Goal: Information Seeking & Learning: Learn about a topic

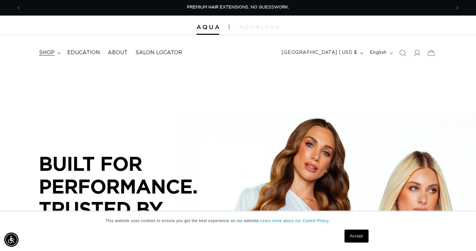
click at [56, 55] on summary "shop" at bounding box center [49, 52] width 28 height 15
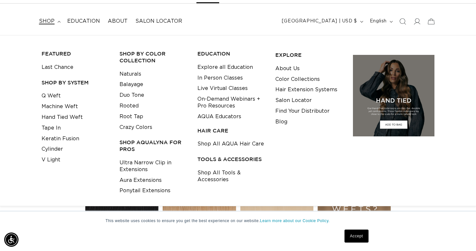
scroll to position [0, 860]
click at [150, 165] on link "Ultra Narrow Clip in Extensions" at bounding box center [153, 166] width 68 height 18
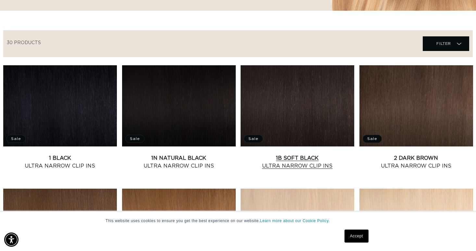
click at [300, 154] on link "1B Soft Black Ultra Narrow Clip Ins" at bounding box center [298, 162] width 114 height 16
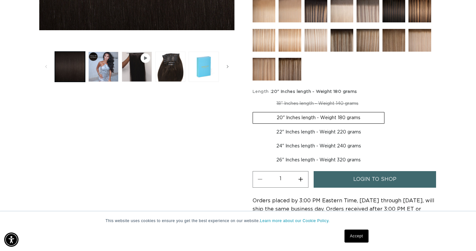
scroll to position [255, 0]
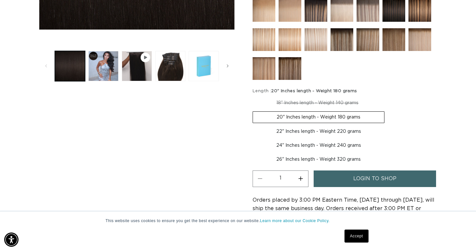
click at [324, 106] on label "18" Inches length - Weight 140 grams Variant sold out or unavailable" at bounding box center [318, 102] width 130 height 11
click at [255, 96] on input "18" Inches length - Weight 140 grams Variant sold out or unavailable" at bounding box center [254, 96] width 0 height 0
radio input "true"
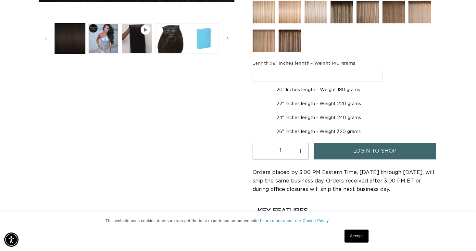
scroll to position [283, 0]
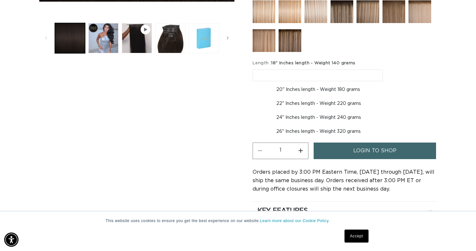
click at [391, 153] on span "login to shop" at bounding box center [374, 151] width 43 height 17
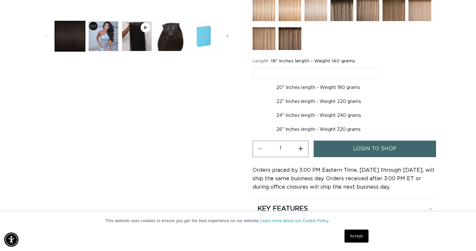
scroll to position [0, 430]
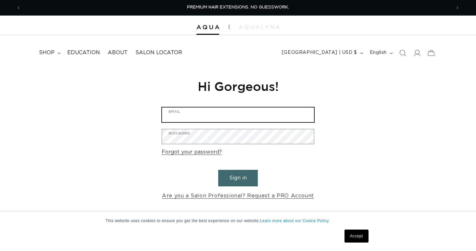
click at [213, 118] on input "Email" at bounding box center [238, 114] width 152 height 15
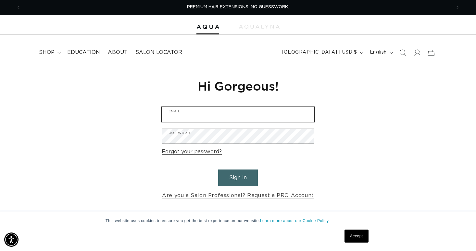
click at [239, 111] on input "Email" at bounding box center [238, 114] width 152 height 15
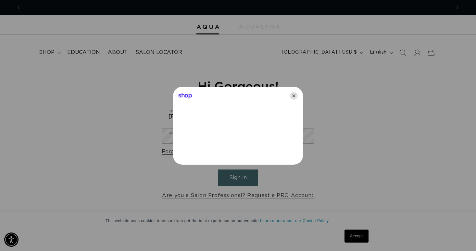
click at [295, 97] on icon "Close" at bounding box center [294, 96] width 8 height 8
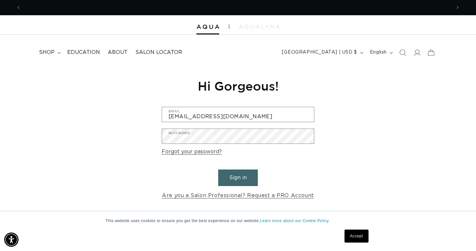
scroll to position [0, 860]
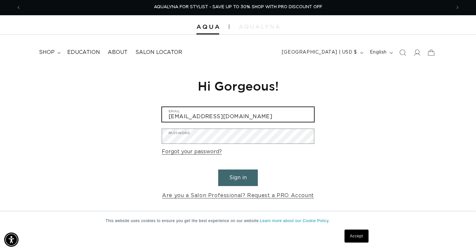
drag, startPoint x: 256, startPoint y: 114, endPoint x: 109, endPoint y: 108, distance: 146.9
click at [109, 108] on div "Reset your password We will send you an email to reset your password Email Subm…" at bounding box center [238, 139] width 476 height 146
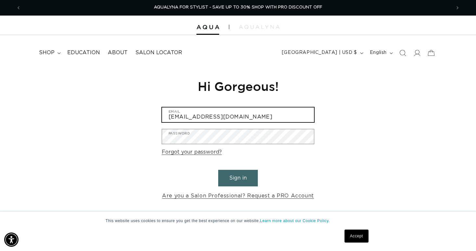
type input "[EMAIL_ADDRESS][DOMAIN_NAME]"
click at [218, 170] on button "Sign in" at bounding box center [238, 178] width 40 height 17
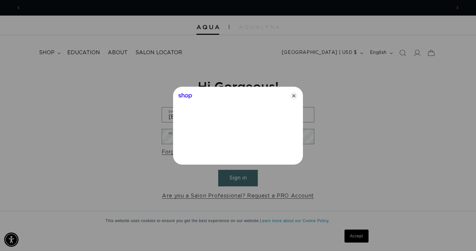
scroll to position [0, 0]
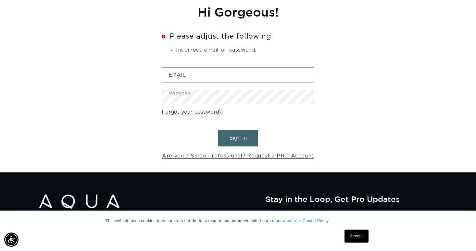
scroll to position [0, 430]
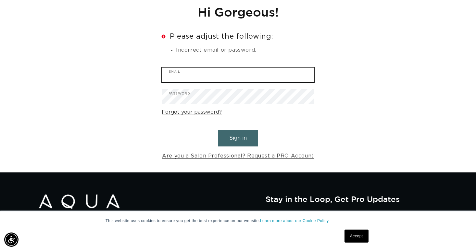
click at [236, 82] on div "Email" at bounding box center [238, 74] width 153 height 15
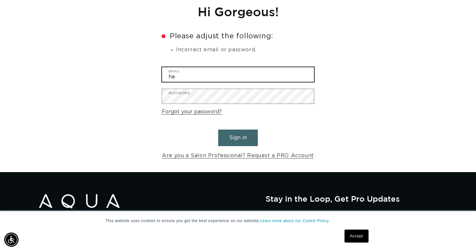
scroll to position [0, 860]
click at [229, 74] on input "ha" at bounding box center [238, 74] width 152 height 15
type input "[EMAIL_ADDRESS][DOMAIN_NAME]"
click at [231, 86] on div "Shop" at bounding box center [238, 78] width 130 height 16
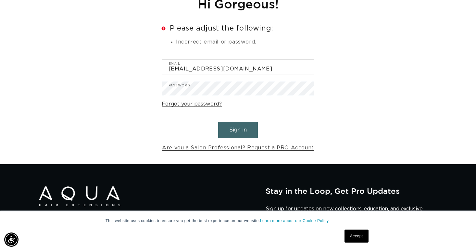
scroll to position [0, 0]
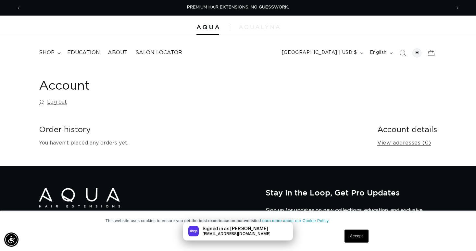
click at [264, 27] on img at bounding box center [259, 27] width 41 height 4
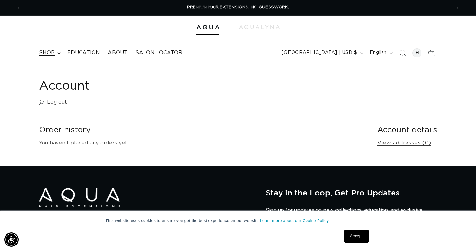
click at [56, 52] on summary "shop" at bounding box center [49, 52] width 28 height 15
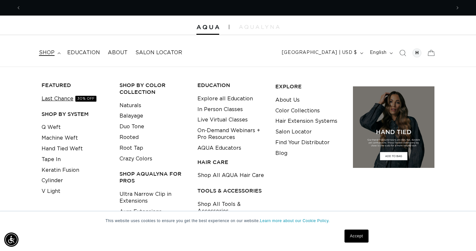
scroll to position [0, 430]
click at [73, 99] on link "Last Chance 30% OFF" at bounding box center [69, 98] width 55 height 11
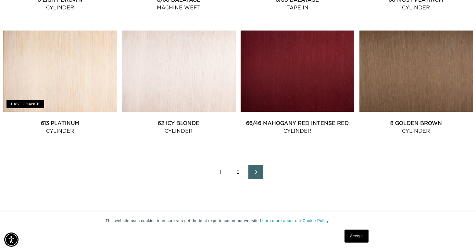
scroll to position [731, 0]
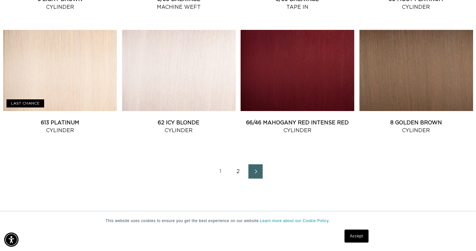
click at [238, 168] on link "2" at bounding box center [238, 171] width 14 height 14
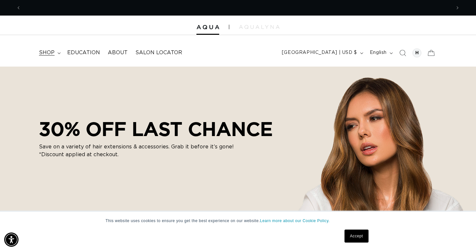
scroll to position [0, 860]
click at [51, 54] on span "shop" at bounding box center [47, 52] width 16 height 7
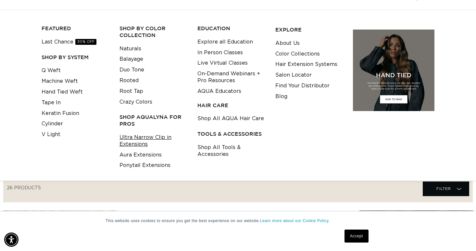
click at [154, 140] on link "Ultra Narrow Clip in Extensions" at bounding box center [153, 141] width 68 height 18
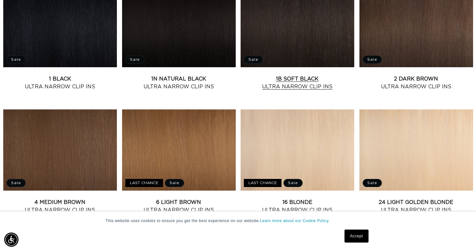
scroll to position [0, 430]
click at [310, 84] on link "1B Soft Black Ultra Narrow Clip Ins" at bounding box center [298, 83] width 114 height 16
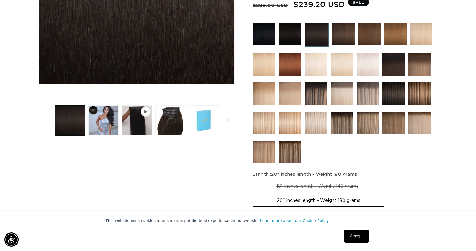
scroll to position [202, 0]
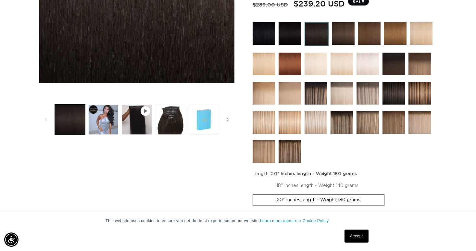
click at [339, 185] on label "18" Inches length - Weight 140 grams Variant sold out or unavailable" at bounding box center [318, 185] width 130 height 11
click at [255, 179] on input "18" Inches length - Weight 140 grams Variant sold out or unavailable" at bounding box center [254, 179] width 0 height 0
radio input "true"
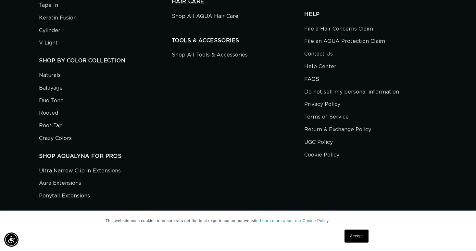
click at [315, 80] on link "FAQS" at bounding box center [311, 79] width 15 height 13
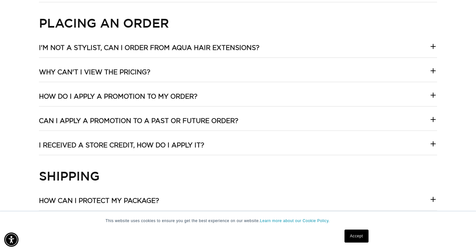
scroll to position [353, 0]
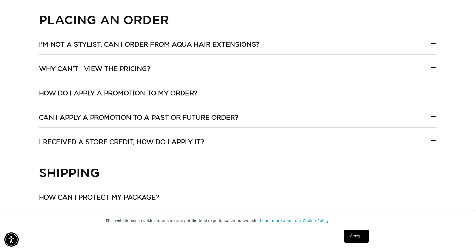
click at [382, 60] on div "My Account Help! I'm not able to log into my account on the new website! You ma…" at bounding box center [238, 252] width 398 height 738
click at [388, 65] on summary "Why can't I view the pricing?" at bounding box center [238, 72] width 398 height 14
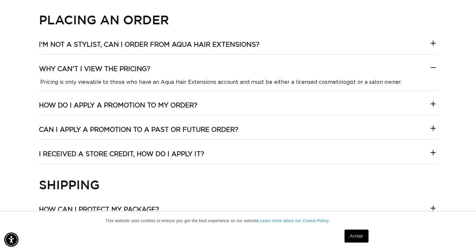
click at [404, 69] on summary "Why can't I view the pricing?" at bounding box center [238, 72] width 398 height 14
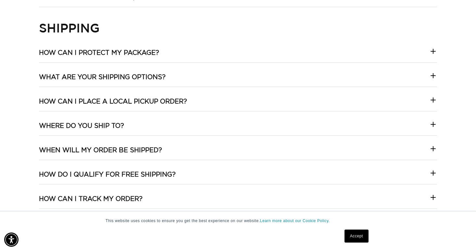
scroll to position [498, 0]
click at [386, 81] on summary "What are your shipping options?" at bounding box center [238, 80] width 398 height 14
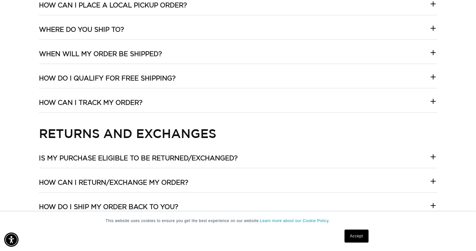
scroll to position [653, 0]
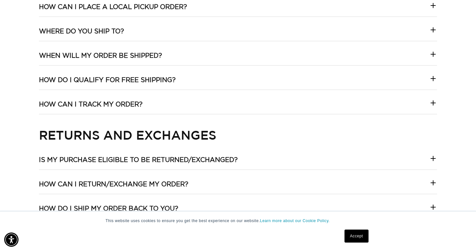
click at [389, 105] on summary "How can I track my order?" at bounding box center [238, 107] width 398 height 14
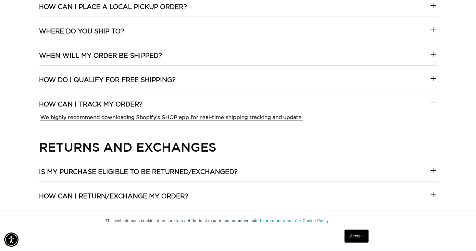
scroll to position [0, 860]
click at [389, 105] on summary "How can I track my order?" at bounding box center [238, 107] width 398 height 14
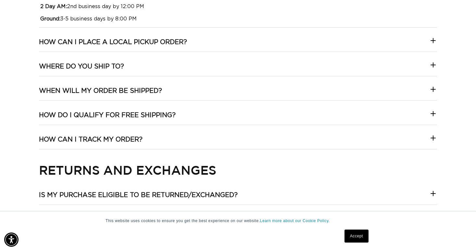
scroll to position [0, 430]
